Goal: Information Seeking & Learning: Compare options

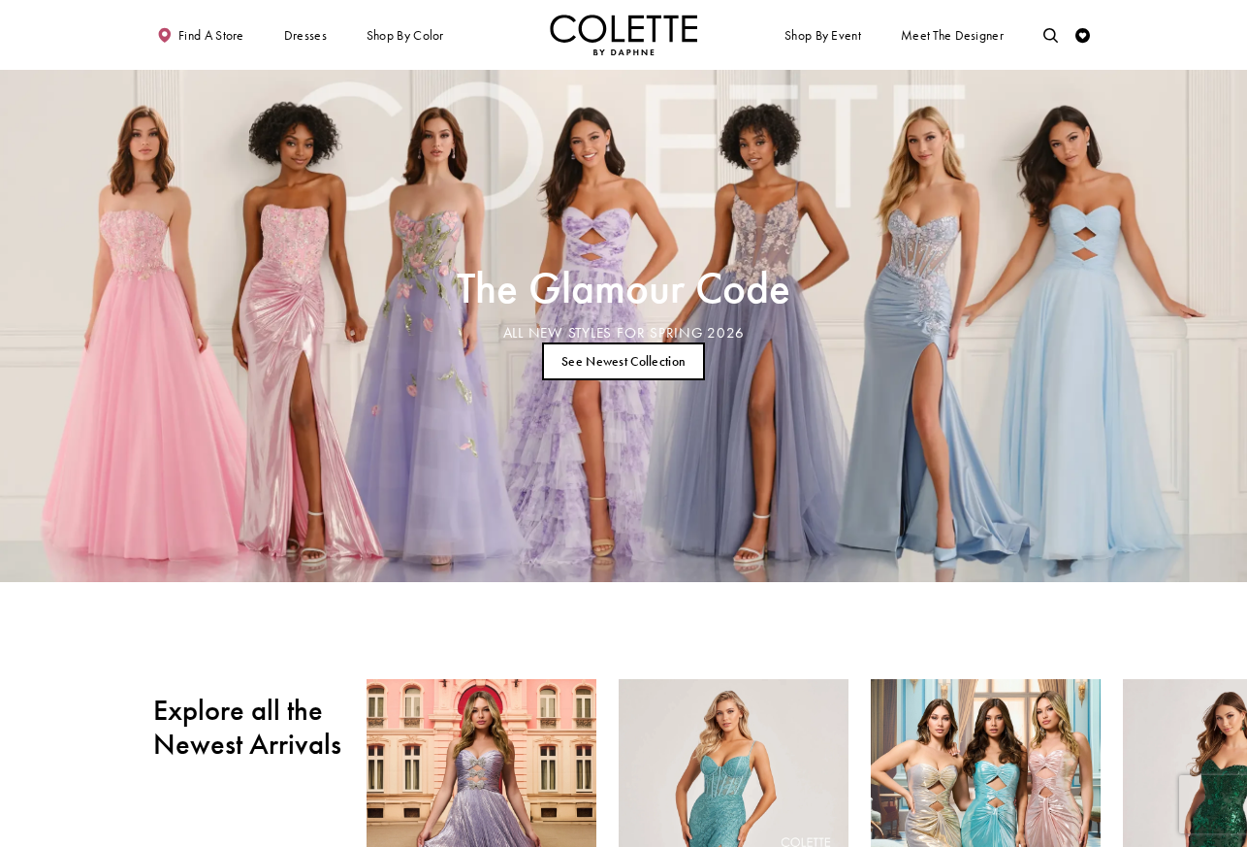
click at [641, 353] on link "See Newest Collection" at bounding box center [624, 361] width 164 height 38
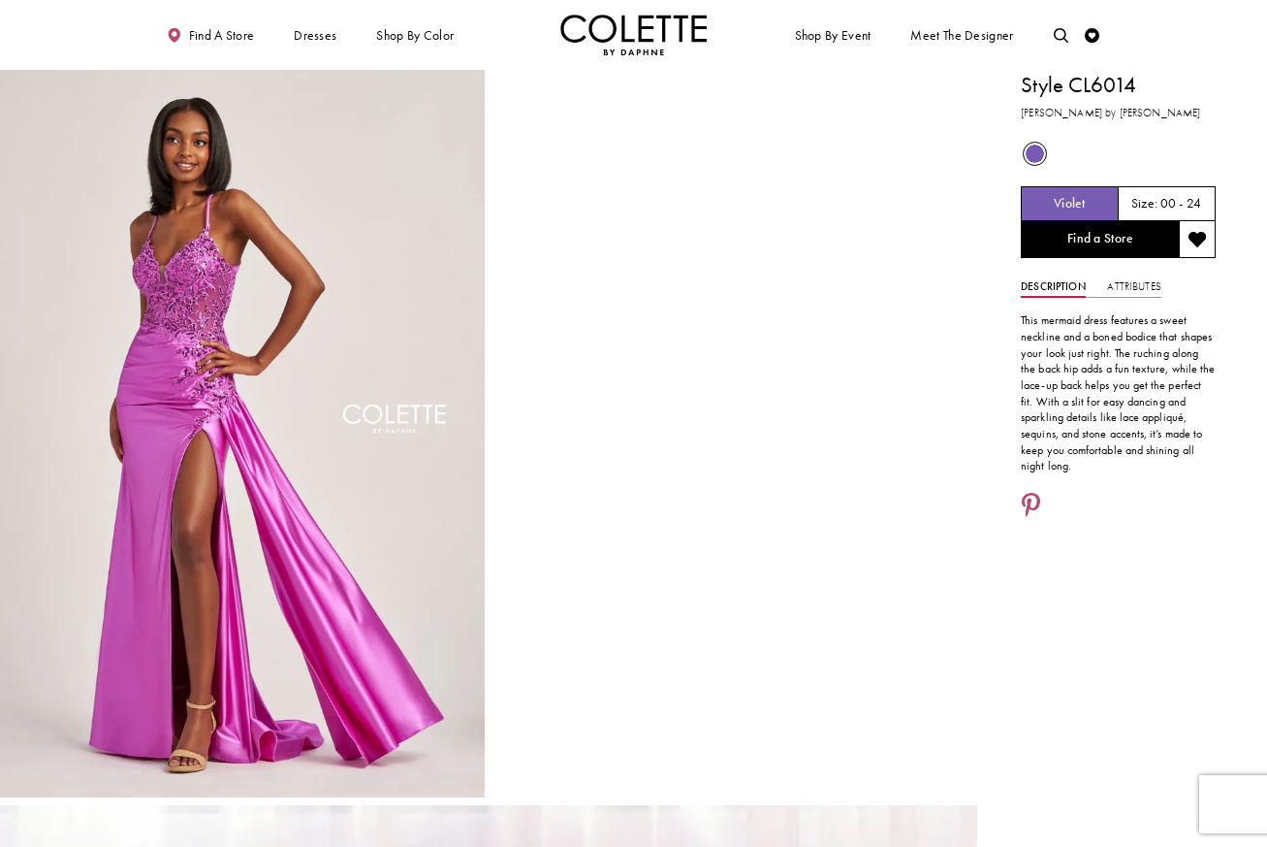
click at [1108, 82] on h1 "Style CL6014" at bounding box center [1118, 85] width 195 height 31
copy h1 "CL6014"
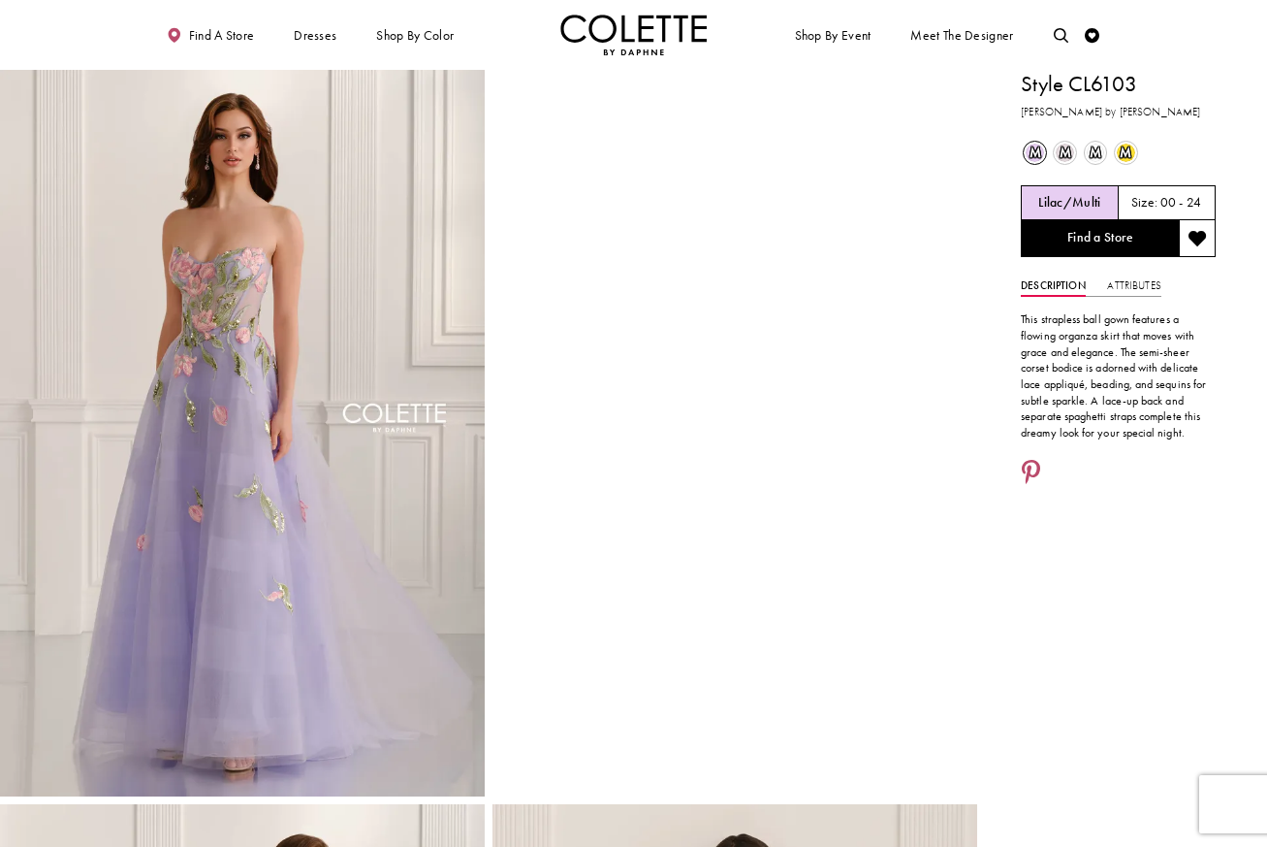
scroll to position [2, 0]
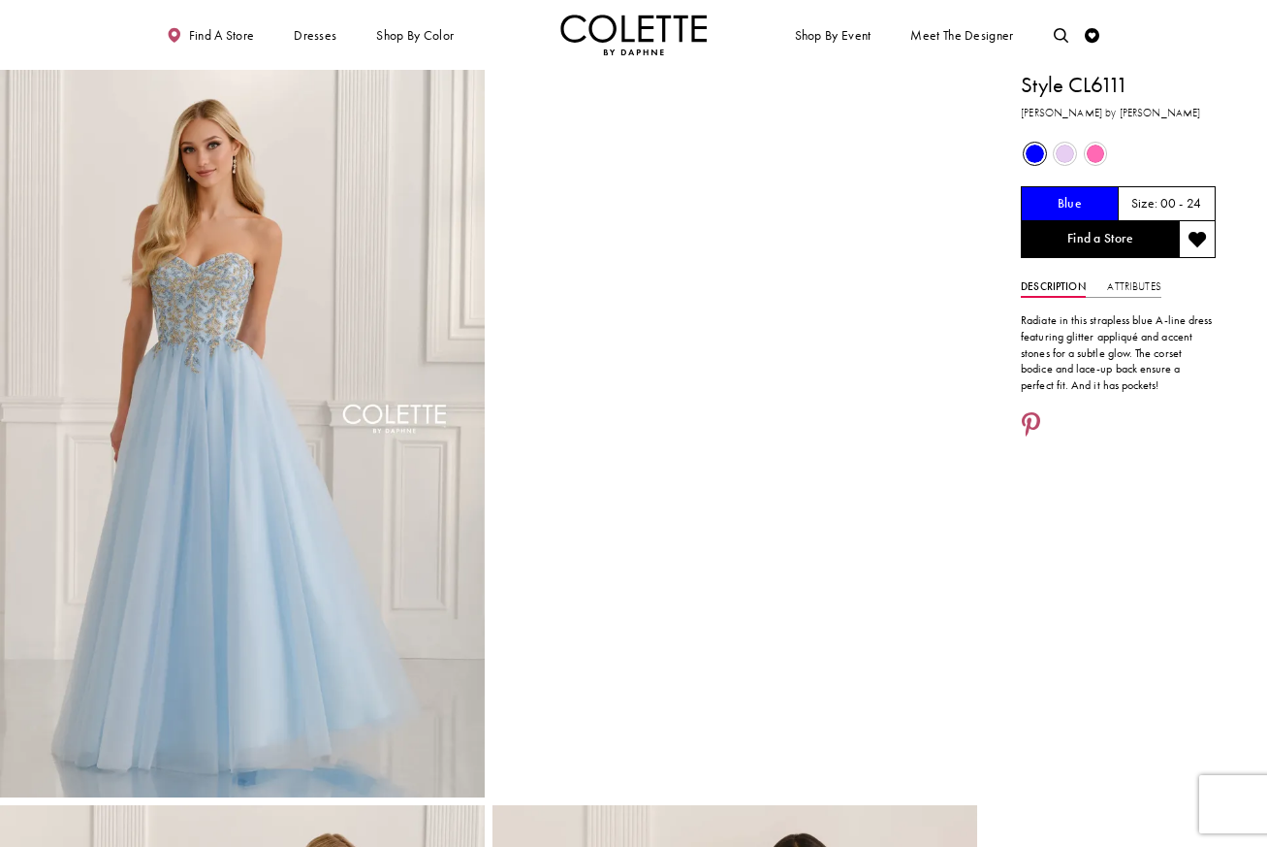
scroll to position [91, 0]
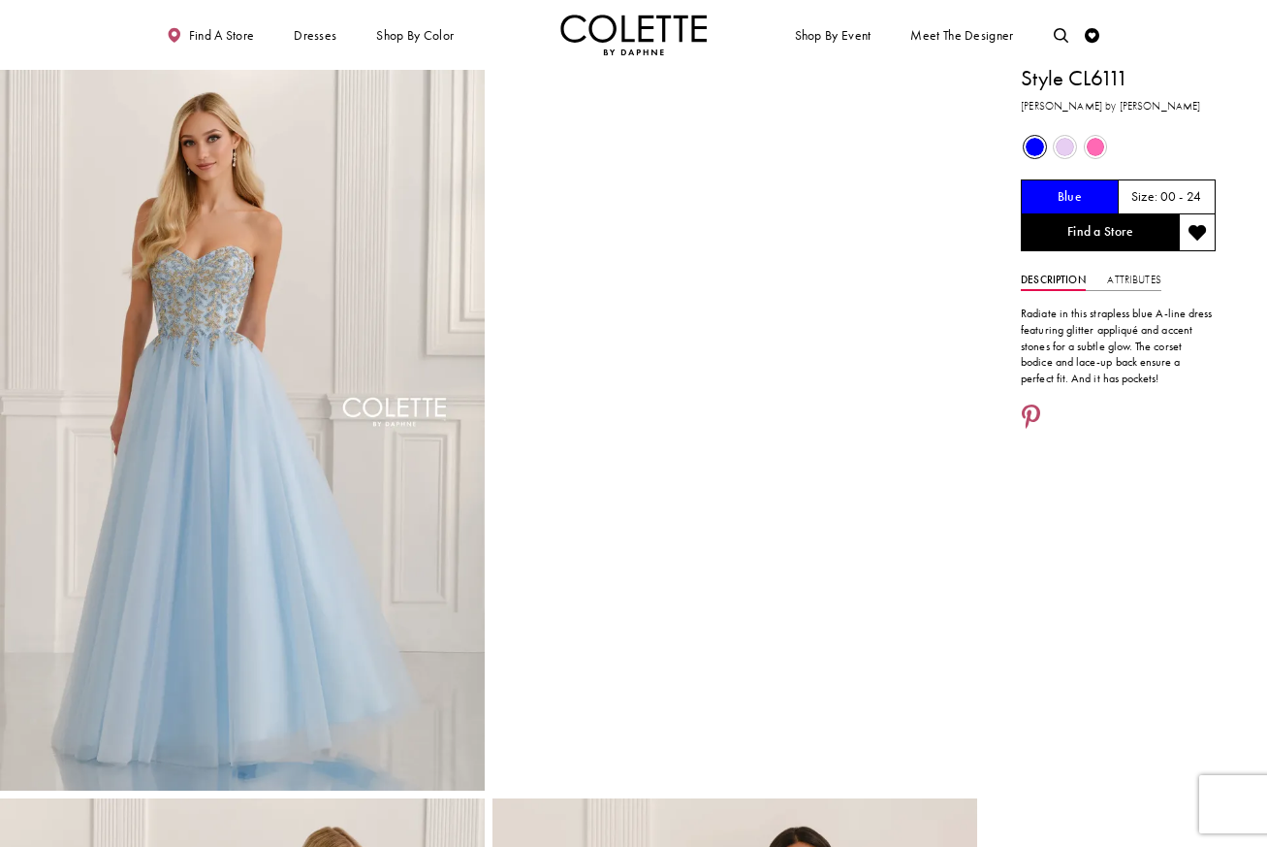
scroll to position [15, 0]
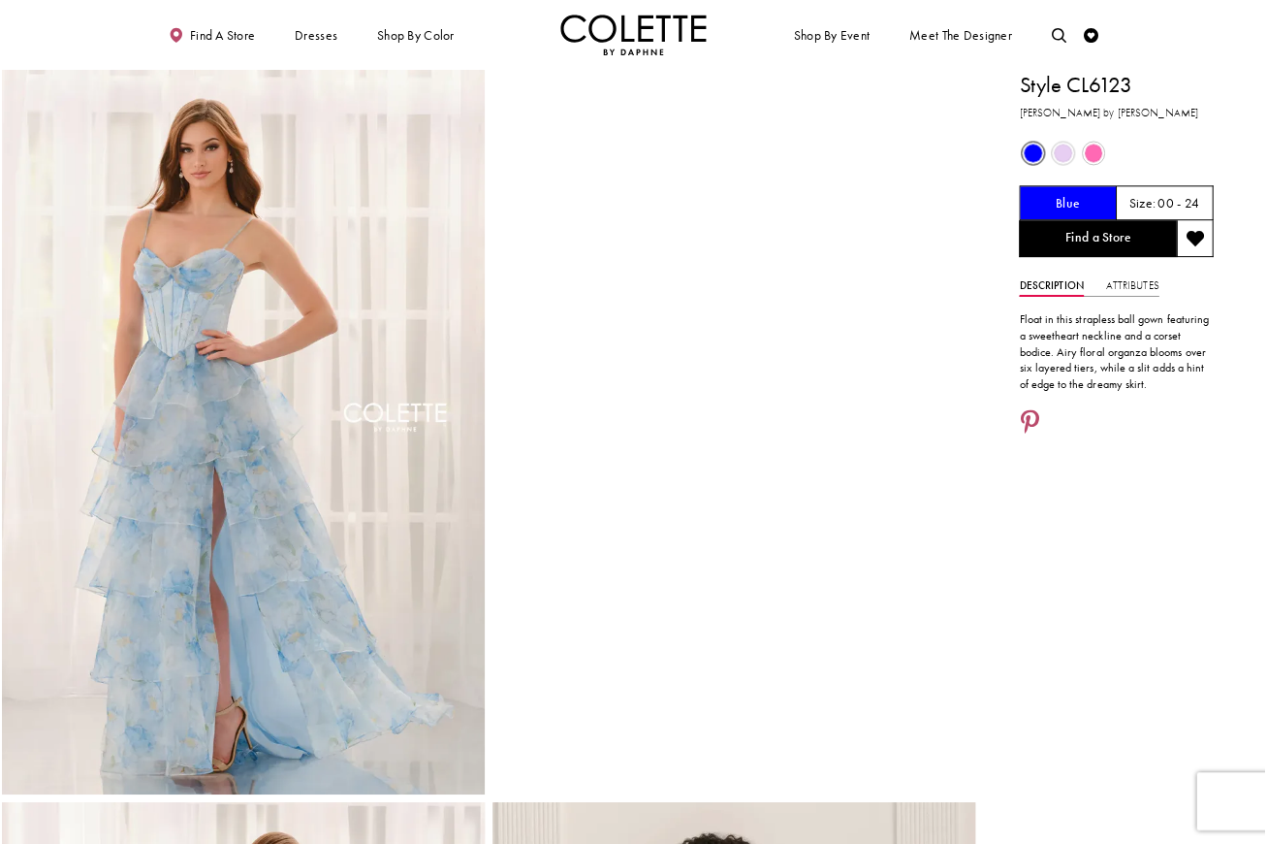
scroll to position [35, 0]
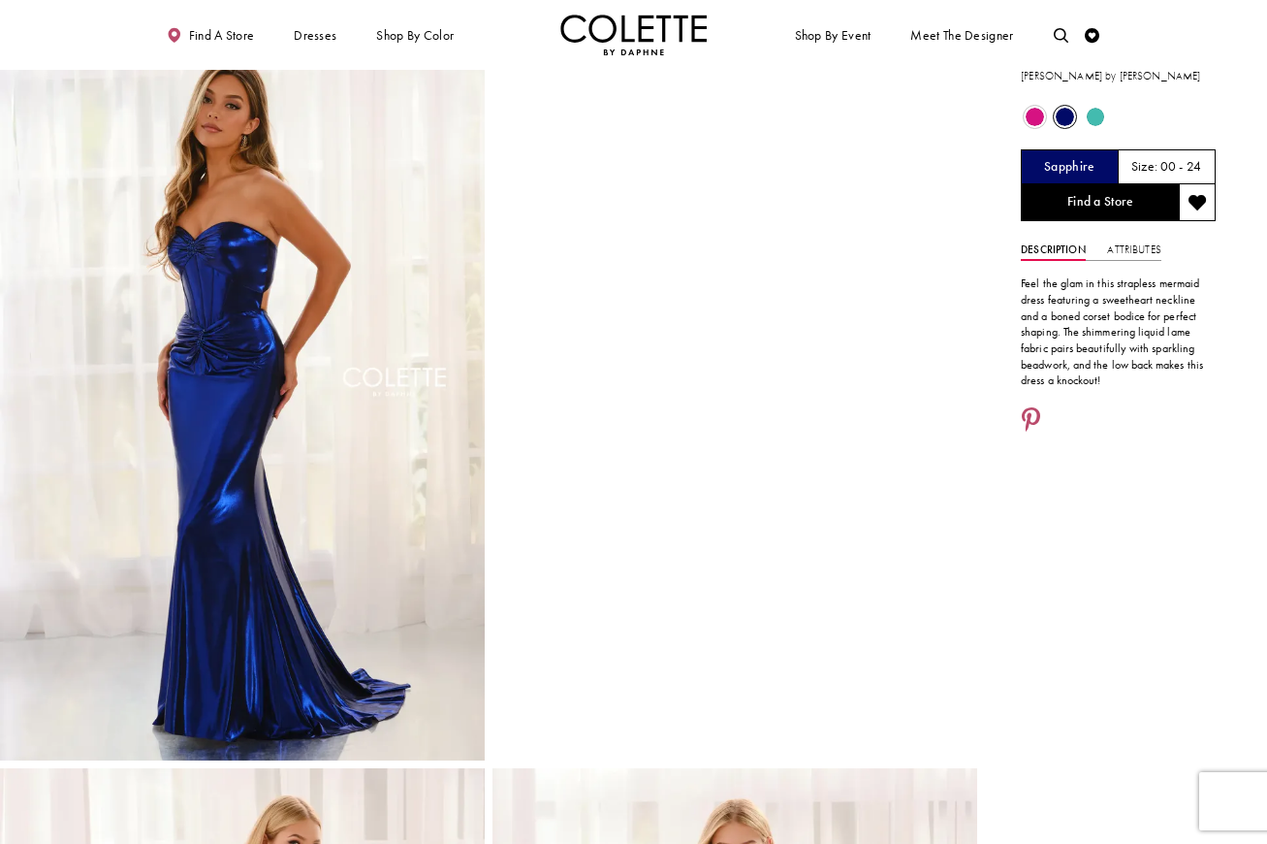
scroll to position [19, 0]
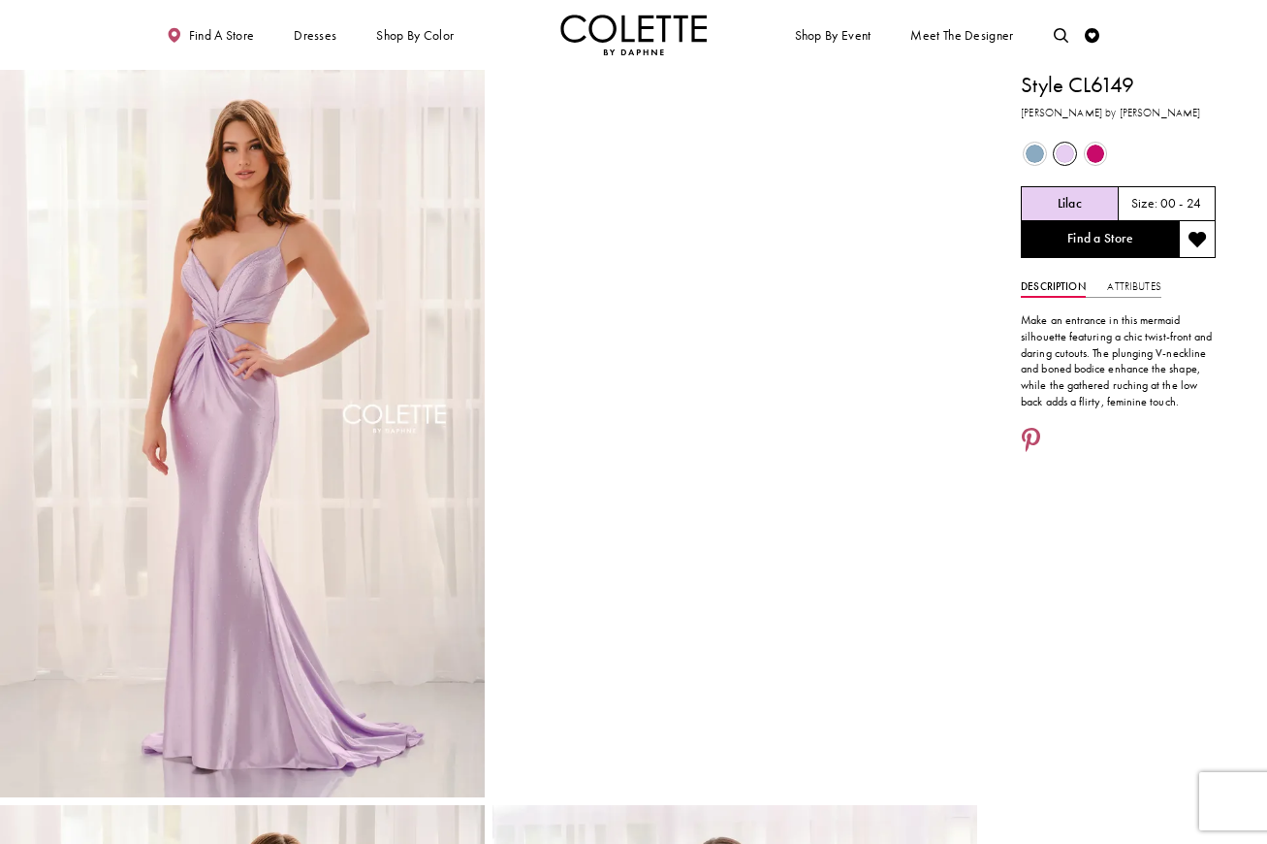
click at [1035, 155] on span "Product color controls state depends on size chosen" at bounding box center [1035, 153] width 18 height 18
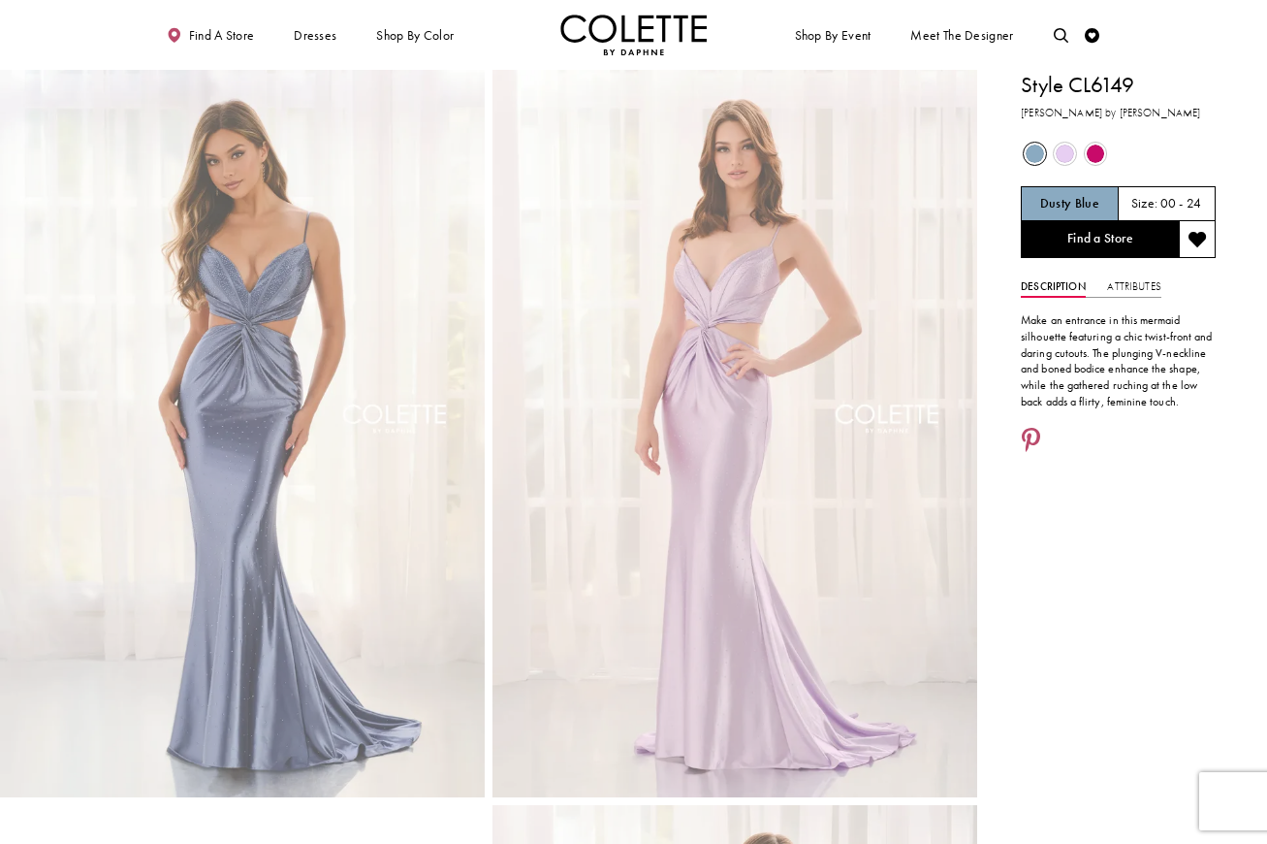
click at [1099, 152] on span "Product color controls state depends on size chosen" at bounding box center [1096, 153] width 18 height 18
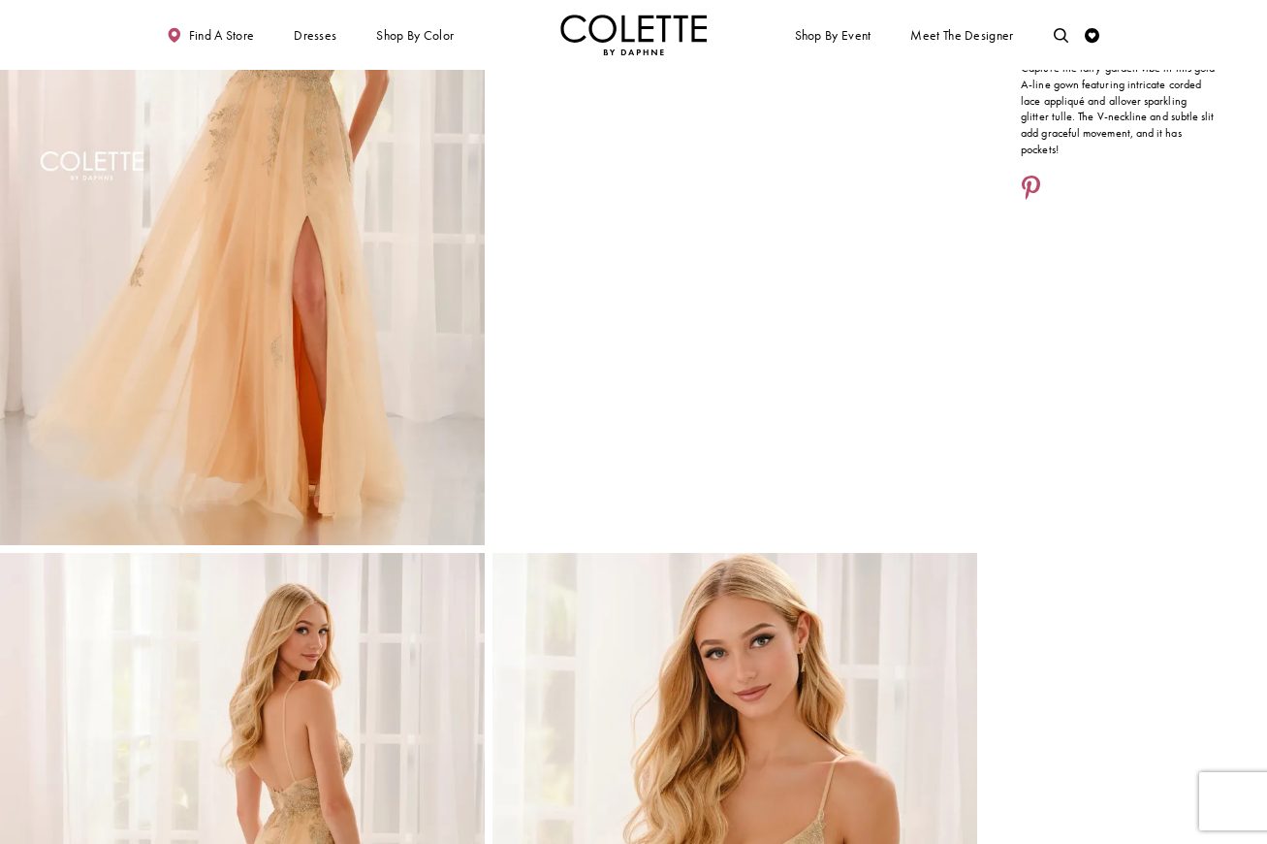
scroll to position [254, 0]
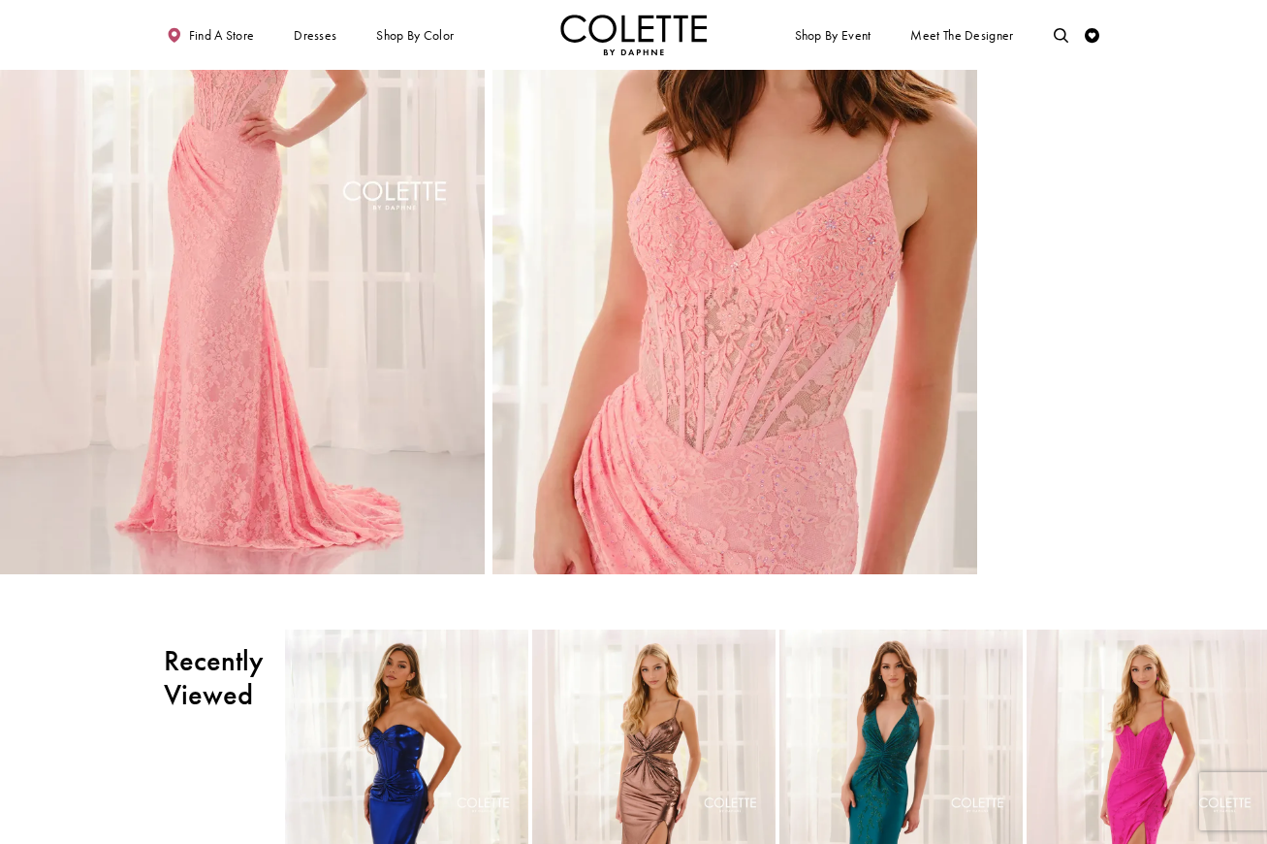
scroll to position [1737, 0]
